Goal: Information Seeking & Learning: Learn about a topic

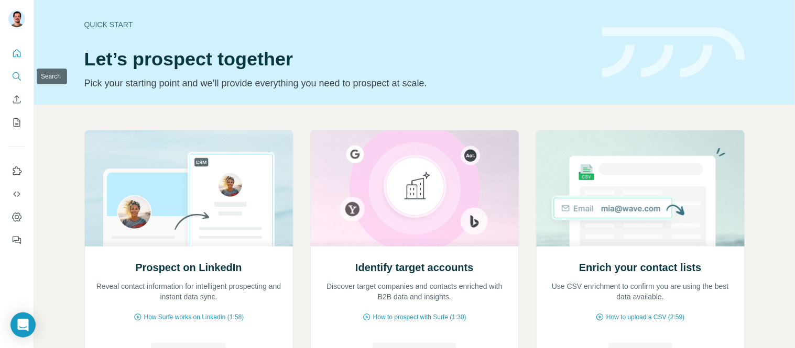
click at [14, 73] on icon "Search" at bounding box center [17, 76] width 10 height 10
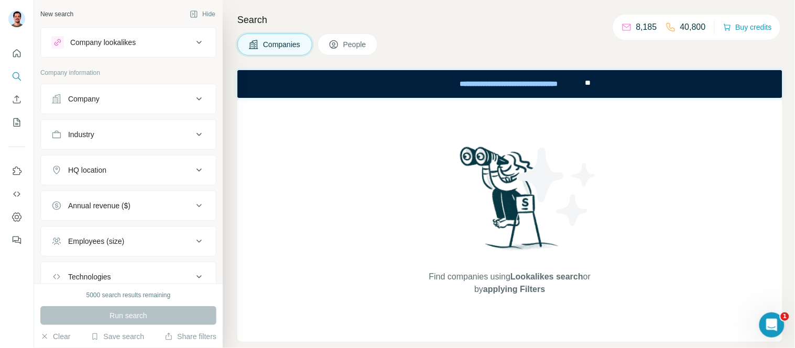
click at [112, 92] on button "Company" at bounding box center [128, 98] width 175 height 25
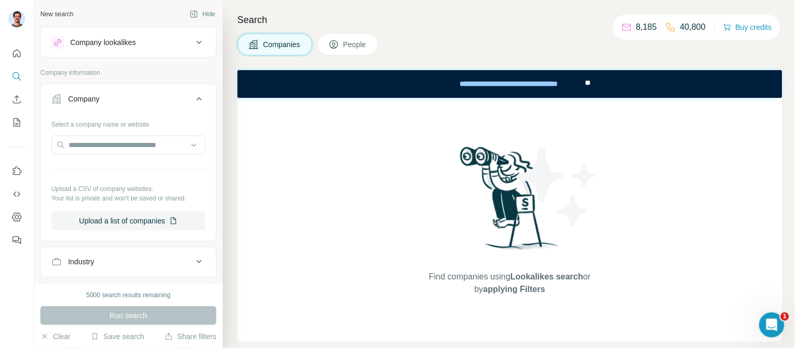
click at [111, 92] on button "Company" at bounding box center [128, 100] width 175 height 29
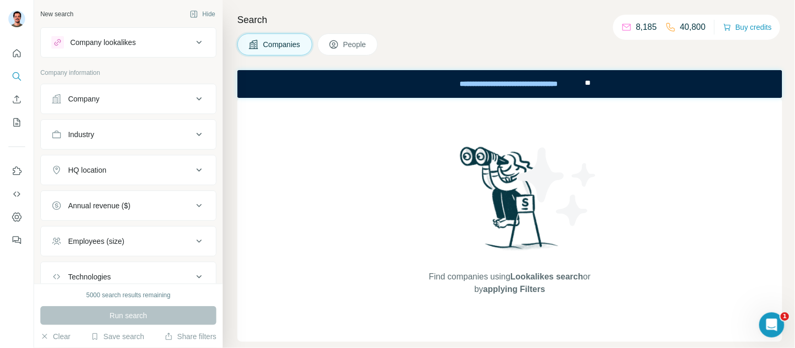
click at [95, 95] on button "Company" at bounding box center [128, 98] width 175 height 25
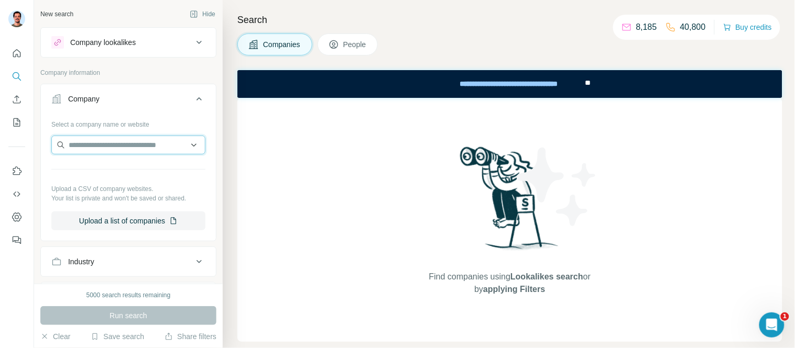
click at [91, 147] on input "text" at bounding box center [128, 145] width 154 height 19
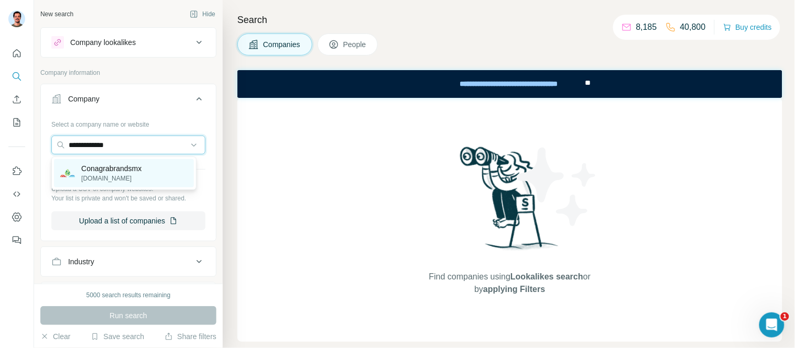
type input "**********"
click at [124, 176] on p "[DOMAIN_NAME]" at bounding box center [111, 178] width 60 height 9
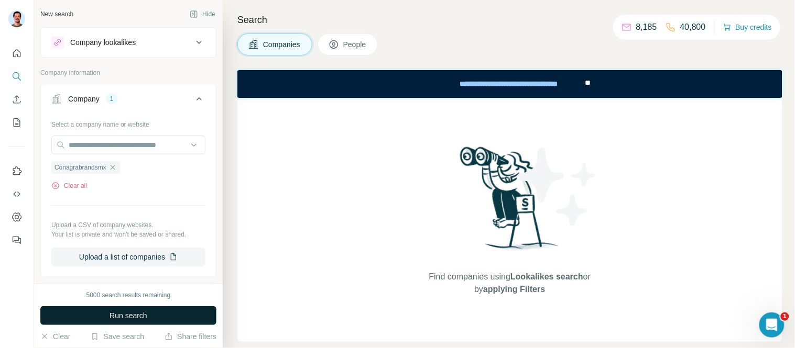
click at [136, 315] on span "Run search" at bounding box center [129, 316] width 38 height 10
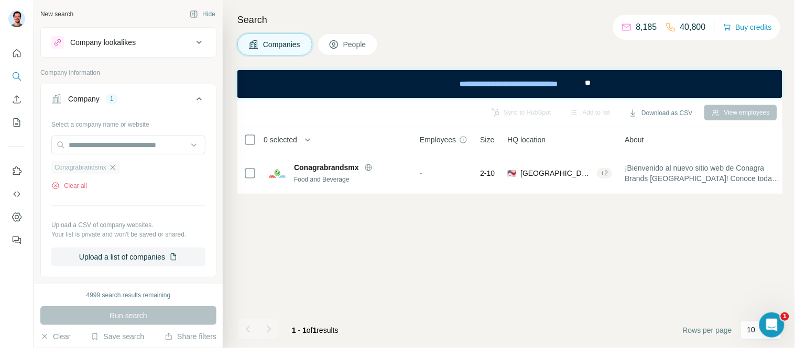
click at [114, 170] on icon "button" at bounding box center [112, 168] width 8 height 8
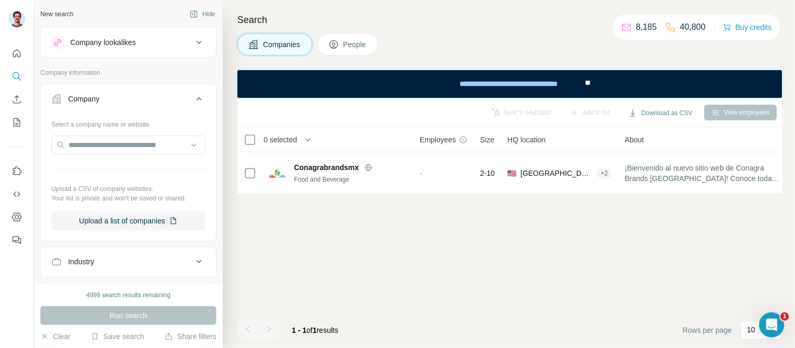
click at [77, 104] on div "Company" at bounding box center [83, 99] width 31 height 10
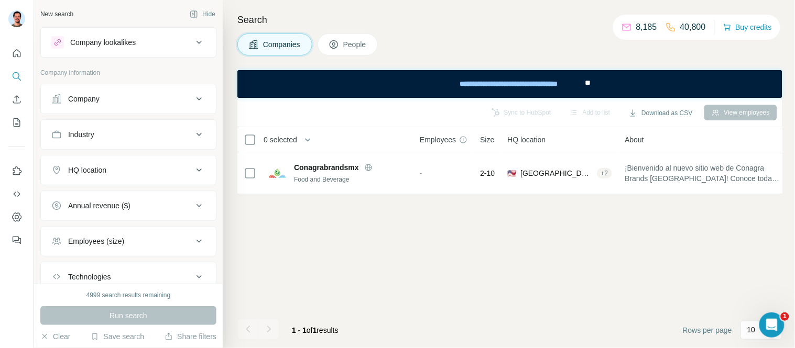
click at [109, 53] on button "Company lookalikes" at bounding box center [128, 42] width 175 height 25
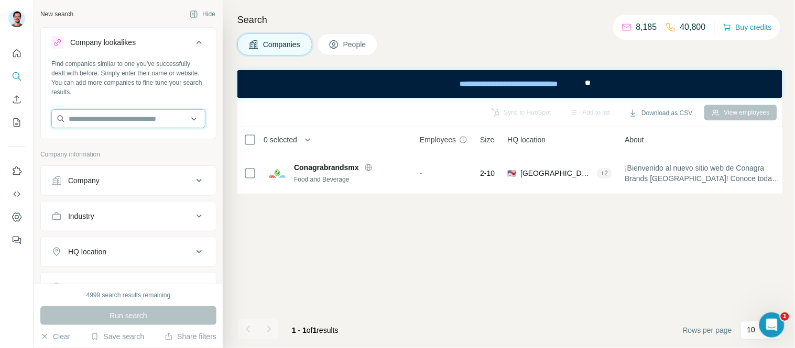
click at [95, 118] on input "text" at bounding box center [128, 119] width 154 height 19
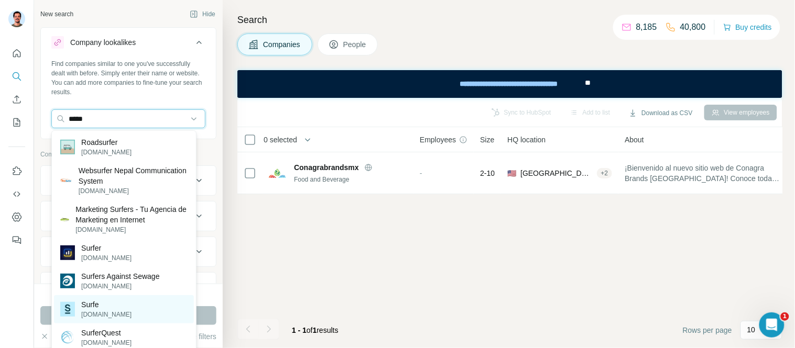
type input "*****"
click at [88, 311] on p "[DOMAIN_NAME]" at bounding box center [106, 314] width 50 height 9
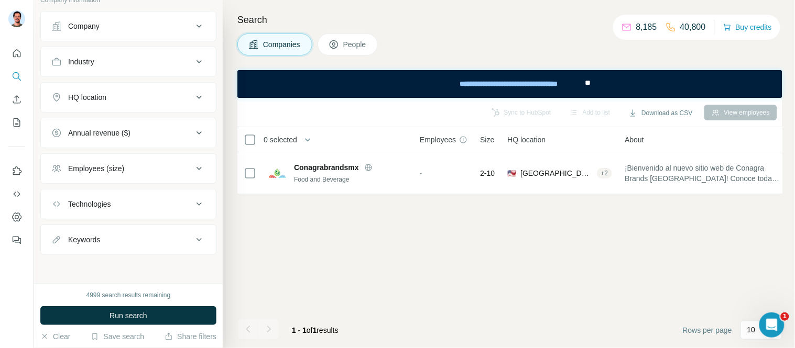
scroll to position [197, 0]
click at [96, 313] on button "Run search" at bounding box center [128, 316] width 176 height 19
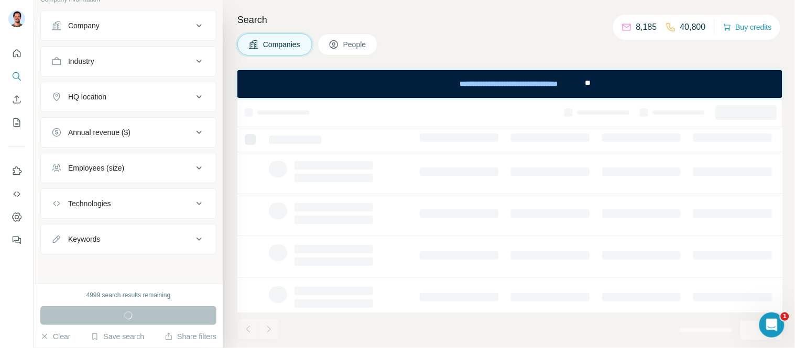
scroll to position [0, 0]
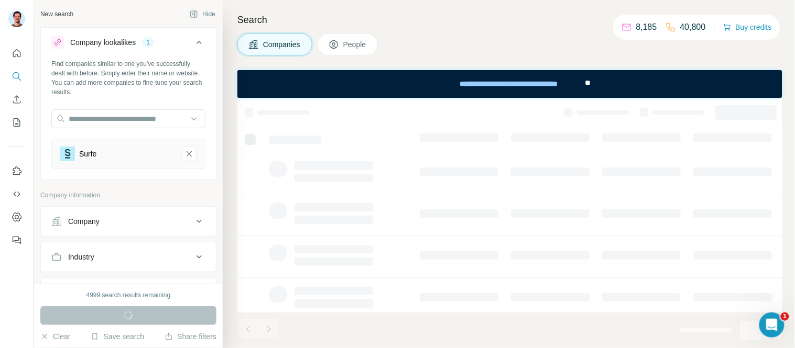
click at [92, 35] on button "Company lookalikes 1" at bounding box center [128, 44] width 175 height 29
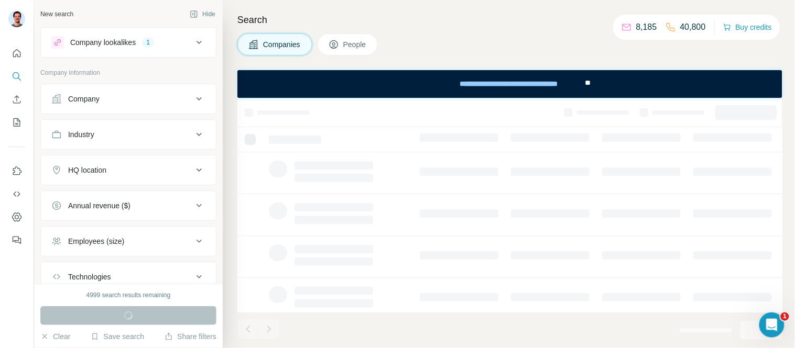
click at [93, 45] on div "Company lookalikes" at bounding box center [103, 42] width 66 height 10
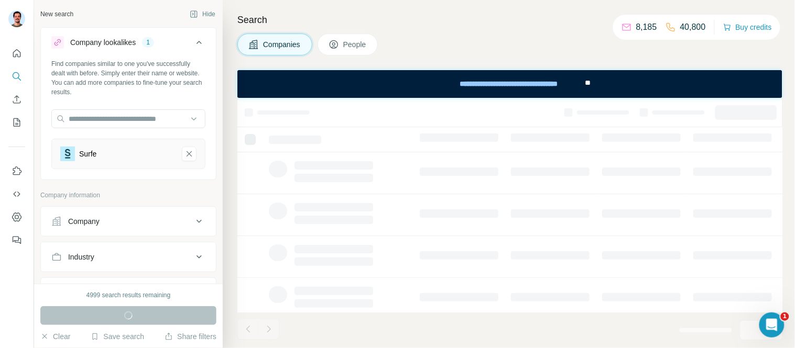
click at [95, 37] on div "Company lookalikes" at bounding box center [103, 42] width 66 height 10
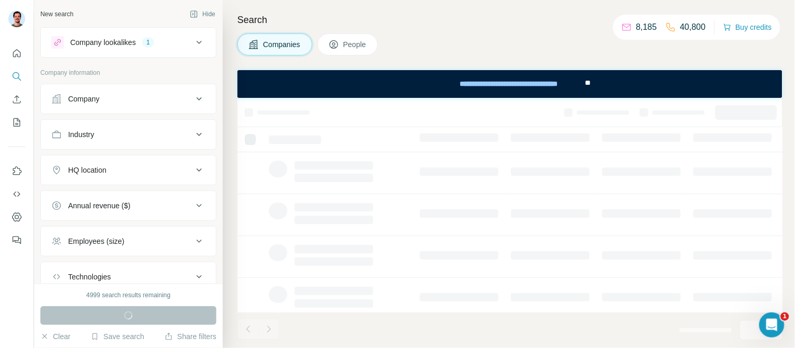
click at [103, 102] on div "Company" at bounding box center [121, 99] width 141 height 10
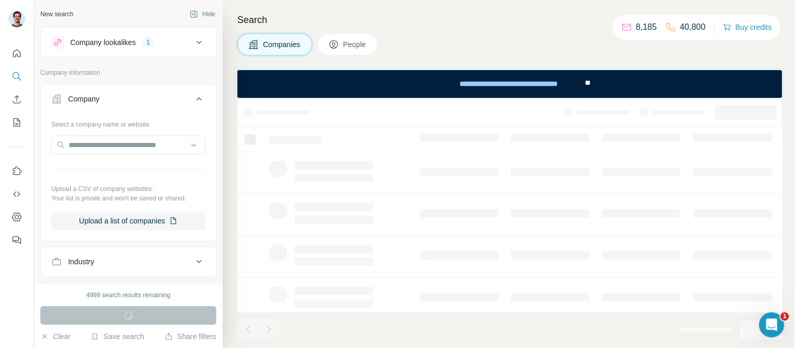
click at [128, 44] on div "Company lookalikes" at bounding box center [103, 42] width 66 height 10
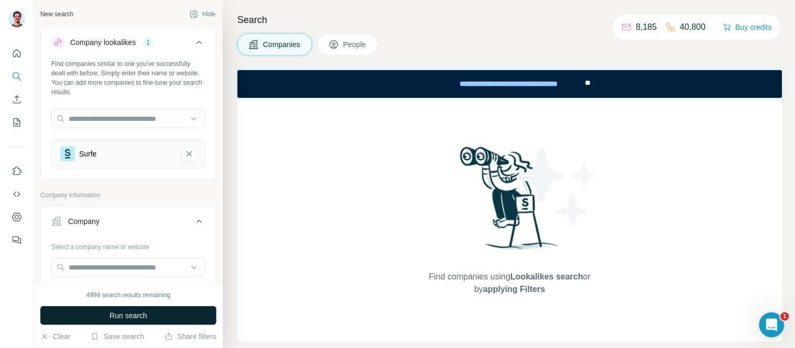
click at [129, 310] on button "Run search" at bounding box center [128, 316] width 176 height 19
click at [138, 311] on span "Run search" at bounding box center [129, 316] width 38 height 10
click at [184, 152] on icon "Surfe-remove-button" at bounding box center [188, 154] width 9 height 10
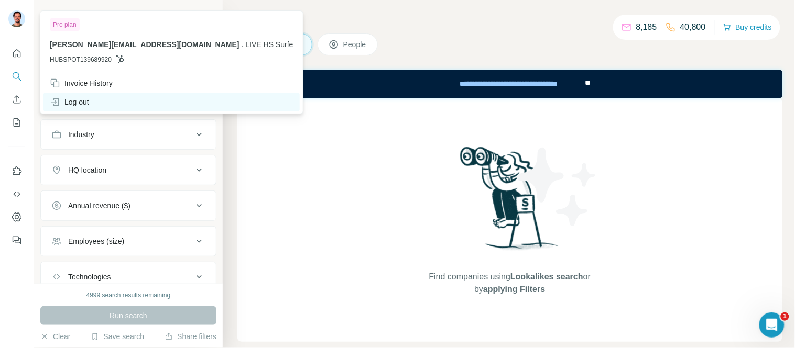
click at [63, 95] on div "Log out" at bounding box center [171, 102] width 256 height 19
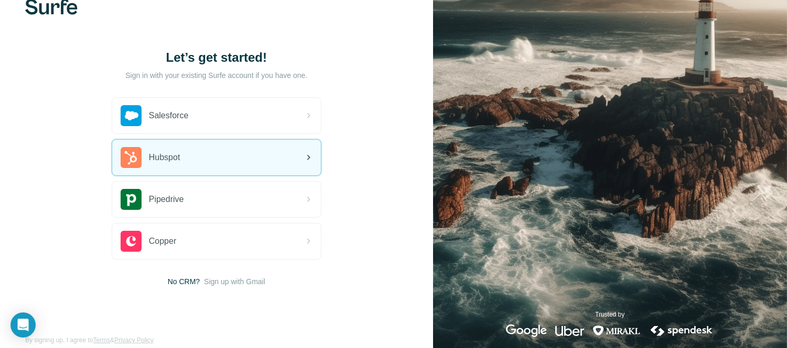
scroll to position [40, 0]
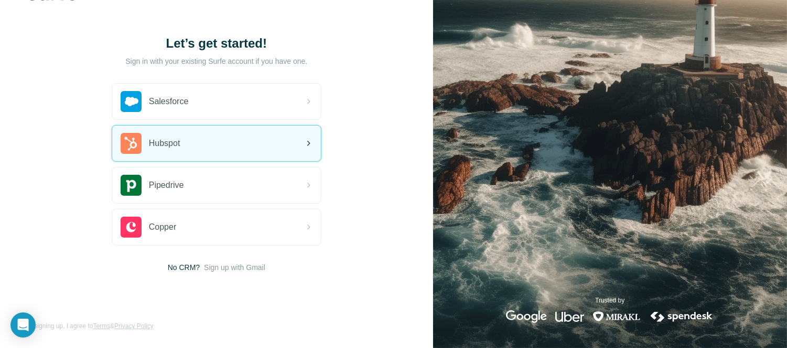
click at [176, 155] on div "Hubspot" at bounding box center [216, 144] width 209 height 36
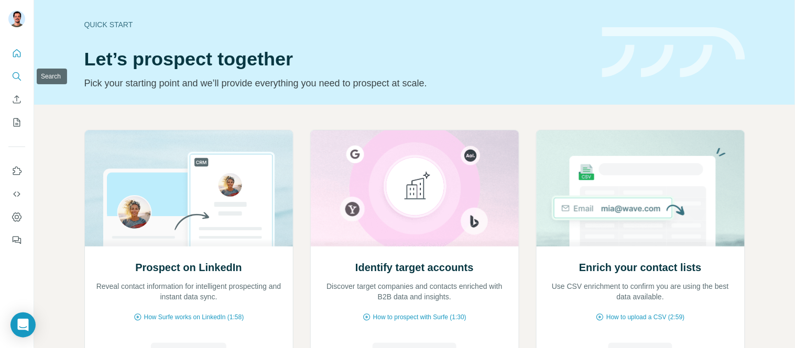
click at [19, 71] on icon "Search" at bounding box center [17, 76] width 10 height 10
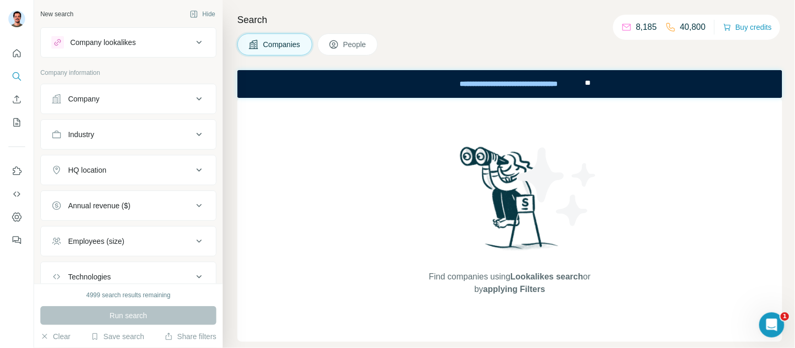
click at [122, 96] on div "Company" at bounding box center [121, 99] width 141 height 10
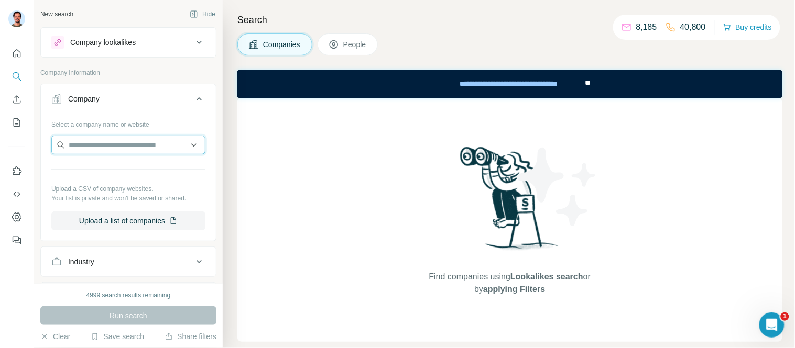
click at [97, 147] on input "text" at bounding box center [128, 145] width 154 height 19
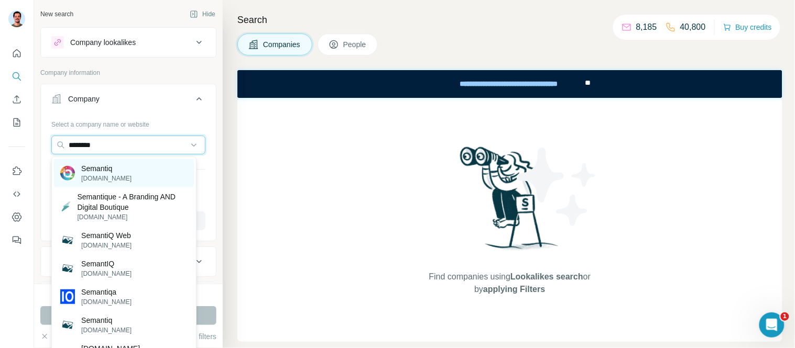
type input "********"
click at [137, 174] on div "Semantiq semantiq.com.mx" at bounding box center [124, 173] width 140 height 28
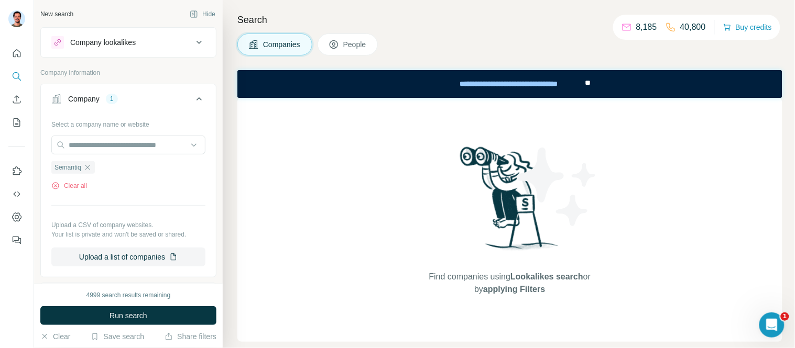
click at [134, 97] on div "Company 1" at bounding box center [121, 99] width 141 height 10
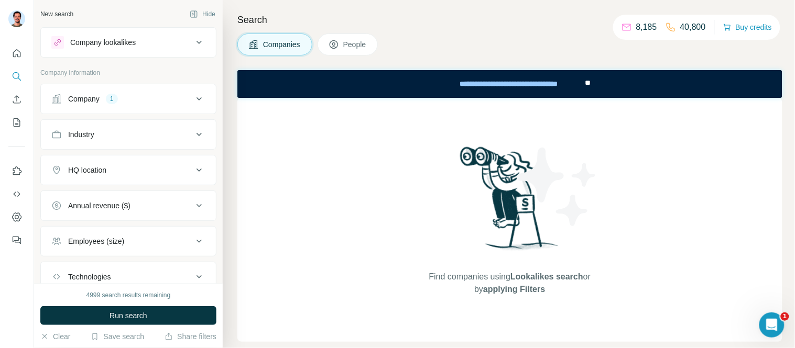
scroll to position [58, 0]
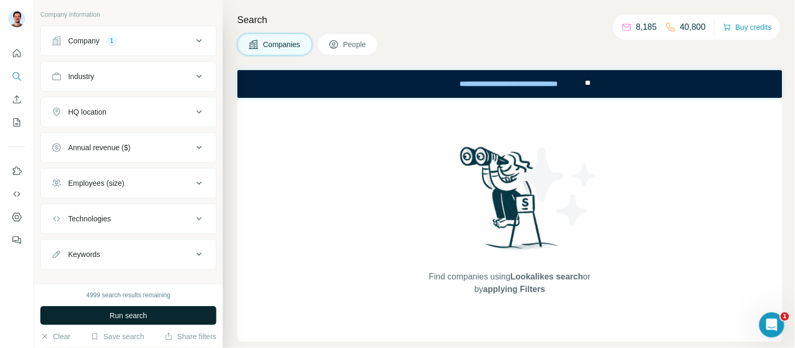
click at [128, 314] on span "Run search" at bounding box center [129, 316] width 38 height 10
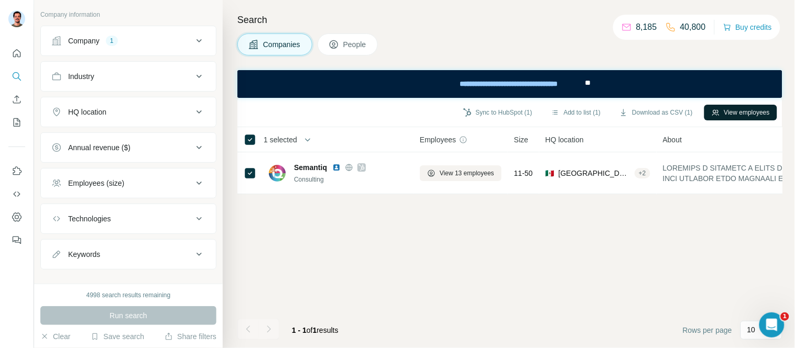
click at [743, 114] on button "View employees" at bounding box center [740, 113] width 73 height 16
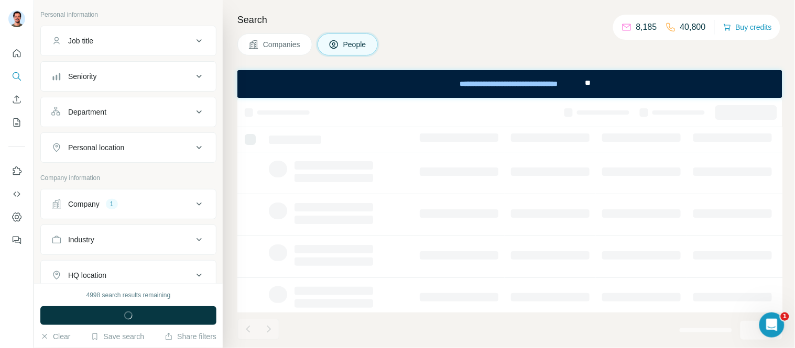
scroll to position [222, 0]
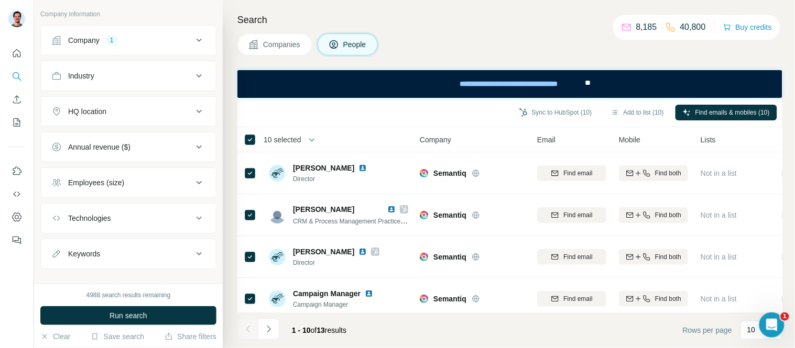
drag, startPoint x: 554, startPoint y: 110, endPoint x: 354, endPoint y: 110, distance: 199.7
click at [354, 110] on div "Sync to HubSpot (10) Add to list (10) Find emails & mobiles (10)" at bounding box center [510, 112] width 535 height 18
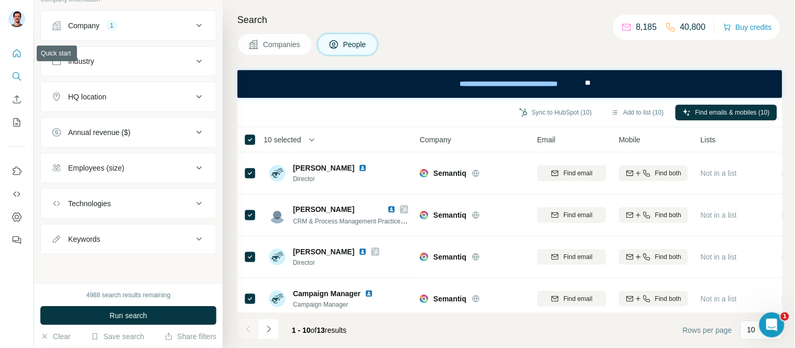
click at [8, 56] on button "Quick start" at bounding box center [16, 53] width 17 height 19
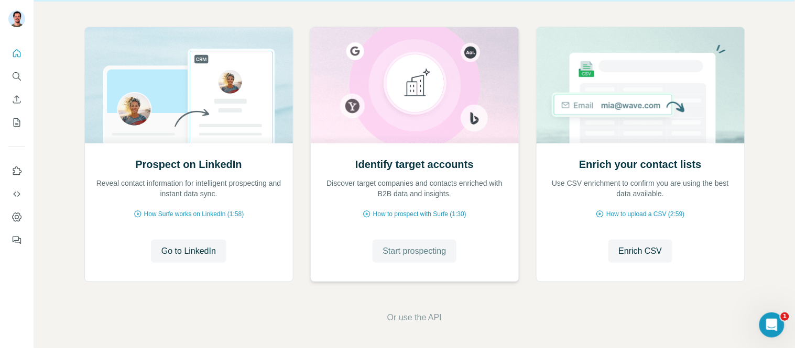
scroll to position [104, 0]
click at [407, 321] on span "Or use the API" at bounding box center [414, 317] width 55 height 13
